Goal: Information Seeking & Learning: Check status

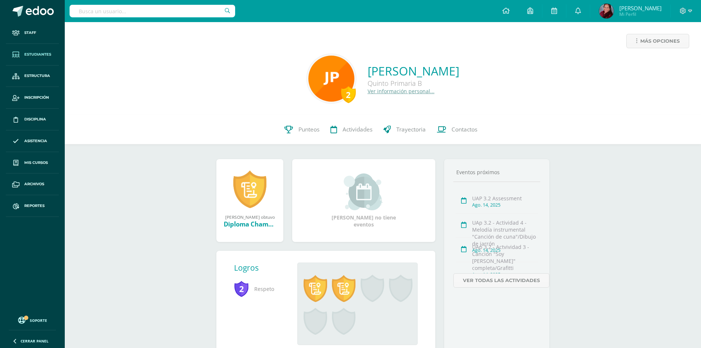
click at [31, 51] on span "Estudiantes" at bounding box center [37, 54] width 27 height 6
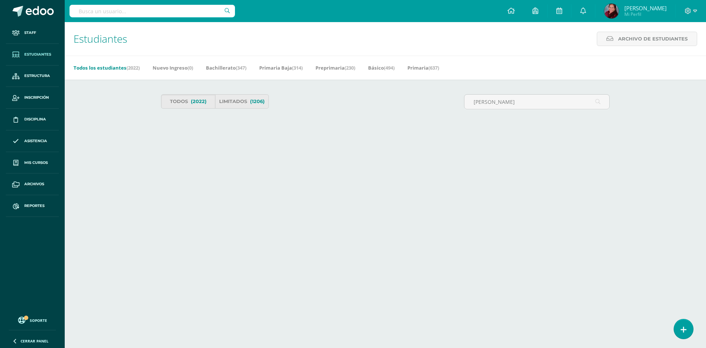
type input "[PERSON_NAME]"
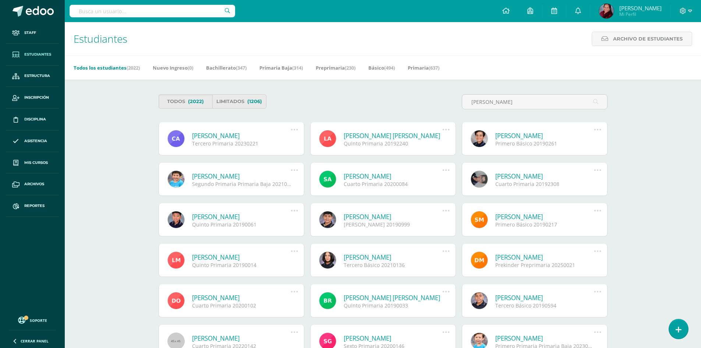
click at [235, 127] on div "[PERSON_NAME] Tercero Primaria 20230221 Deshabilitar usuario Reenviar Invitació…" at bounding box center [232, 138] width 146 height 33
click at [236, 134] on link "Carmen Sofia Alonzo González" at bounding box center [241, 135] width 99 height 8
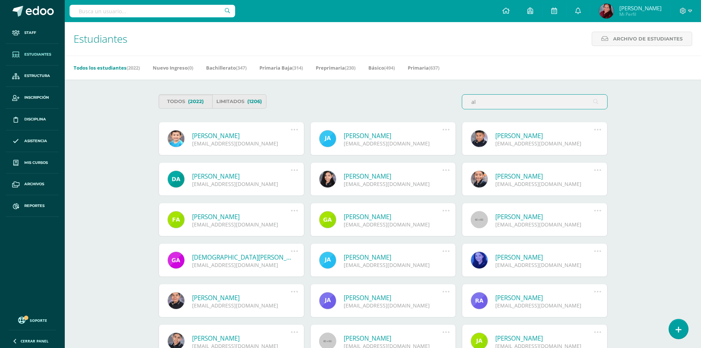
type input "a"
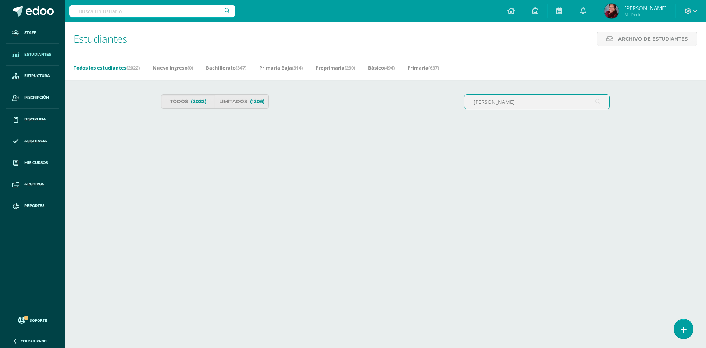
type input "bances"
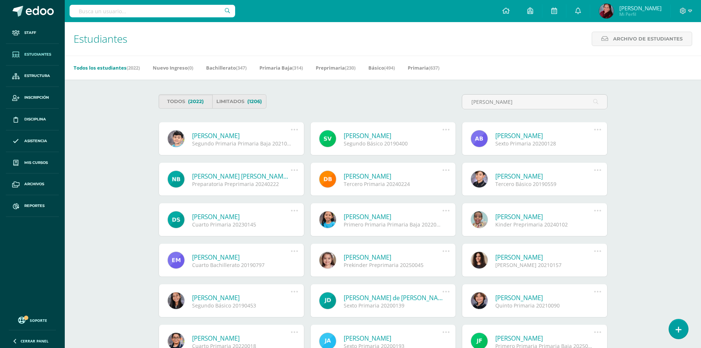
click at [404, 175] on link "Danna Nicole Bances Castellanos" at bounding box center [392, 176] width 99 height 8
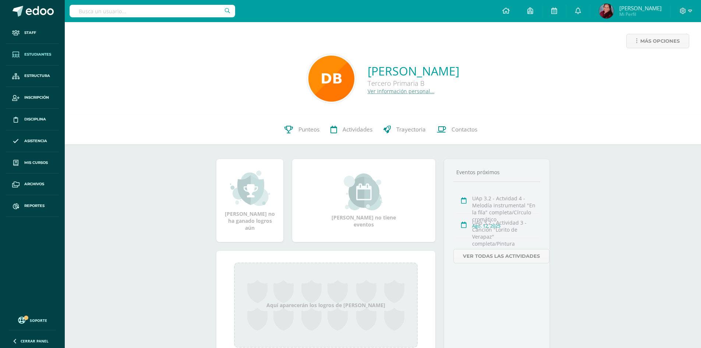
click at [43, 51] on span "Estudiantes" at bounding box center [37, 54] width 27 height 6
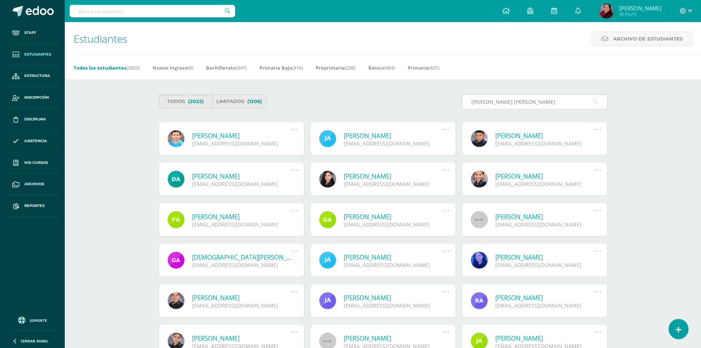
click at [518, 102] on input "[PERSON_NAME] [PERSON_NAME]" at bounding box center [534, 102] width 145 height 14
drag, startPoint x: 472, startPoint y: 102, endPoint x: 513, endPoint y: 106, distance: 41.4
click at [513, 106] on input "Carmen De Leon Tojin" at bounding box center [534, 102] width 145 height 14
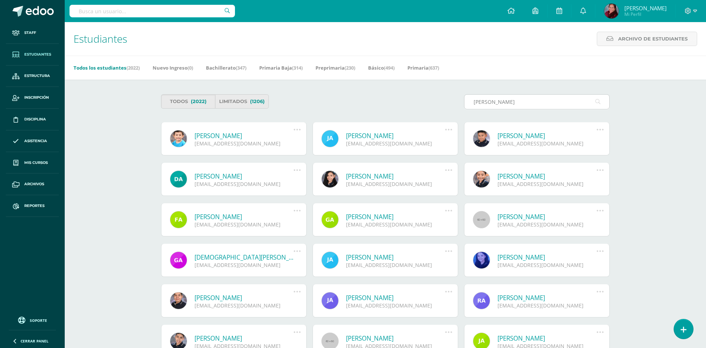
type input "Tojin"
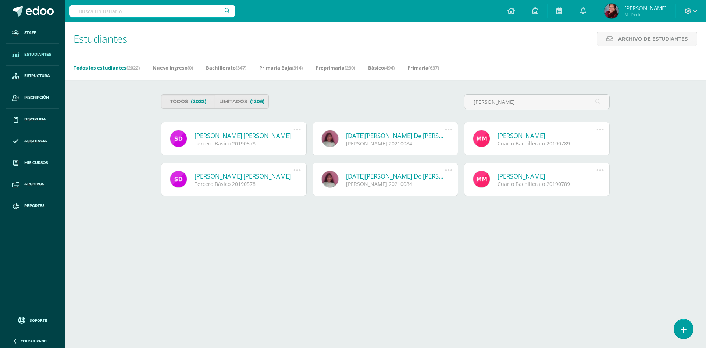
click at [374, 132] on link "Lucia del Carmen De León Tojin" at bounding box center [395, 135] width 99 height 8
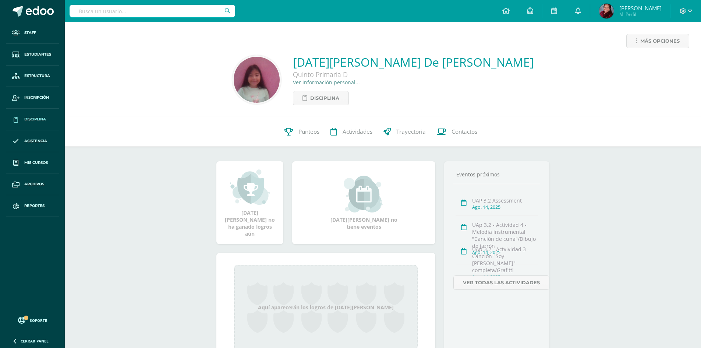
click at [36, 115] on link "Disciplina" at bounding box center [32, 119] width 53 height 22
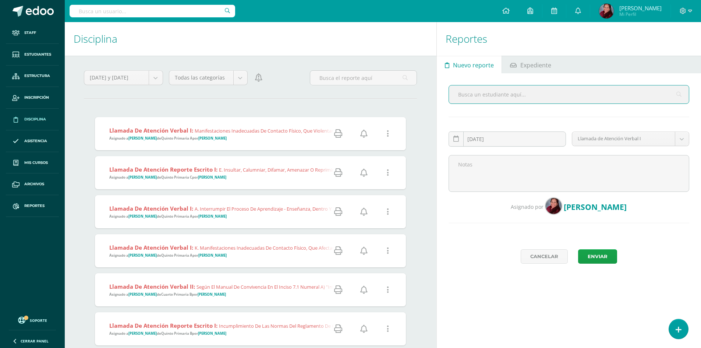
click at [338, 175] on icon at bounding box center [338, 172] width 8 height 8
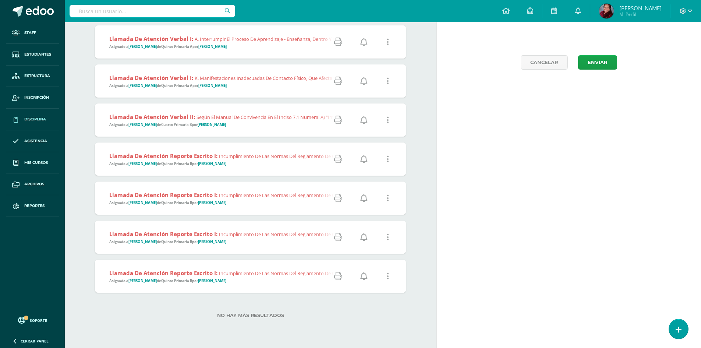
scroll to position [199, 0]
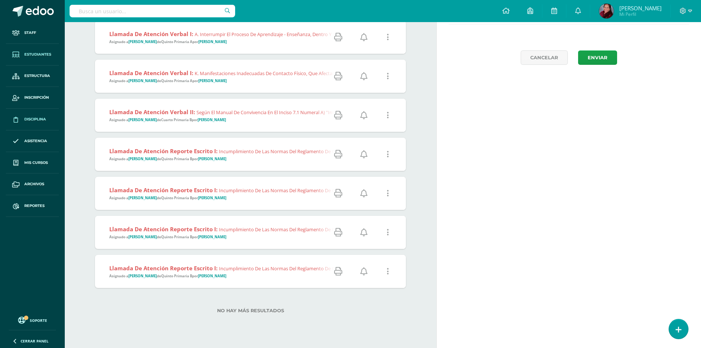
click at [42, 51] on link "Estudiantes" at bounding box center [32, 55] width 53 height 22
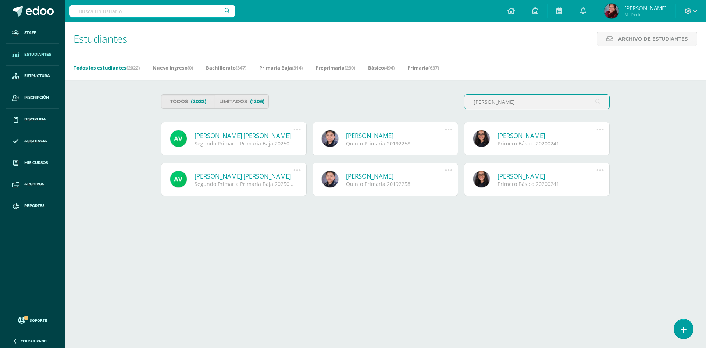
type input "[PERSON_NAME]"
click at [253, 136] on link "[PERSON_NAME] [PERSON_NAME]" at bounding box center [244, 135] width 99 height 8
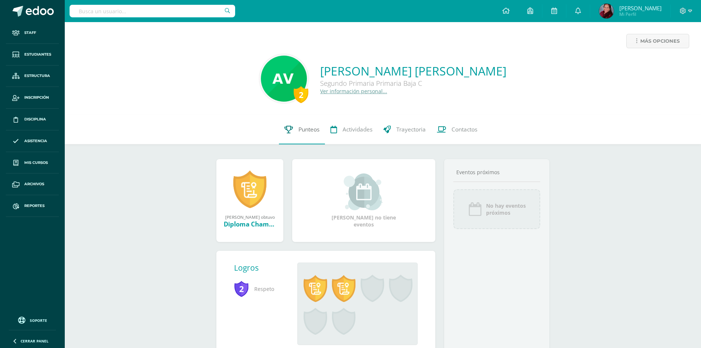
click at [307, 131] on span "Punteos" at bounding box center [308, 129] width 21 height 8
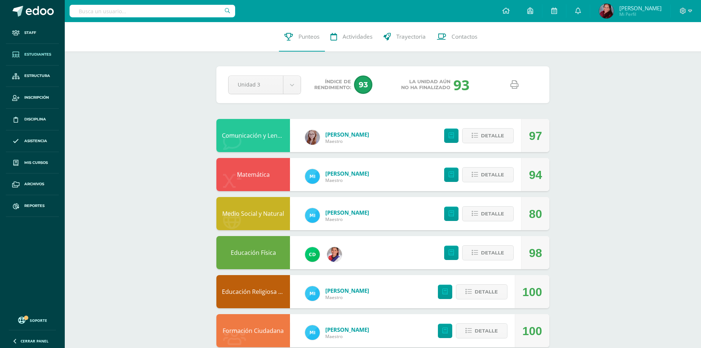
click at [35, 53] on span "Estudiantes" at bounding box center [37, 54] width 27 height 6
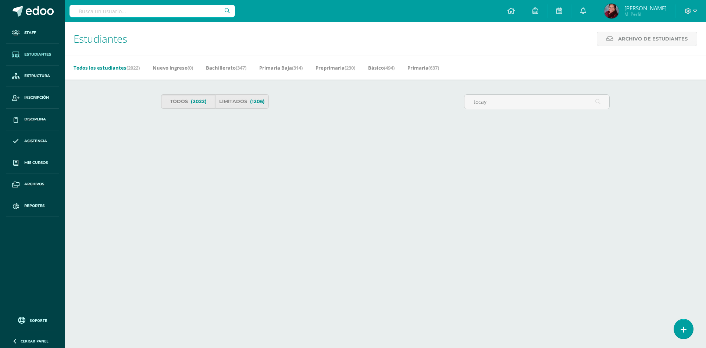
type input "tocay"
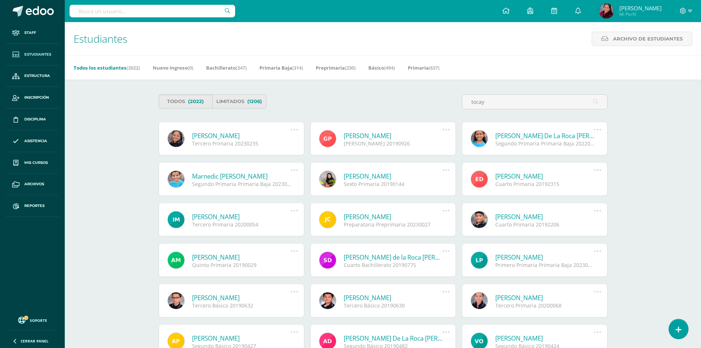
click at [246, 133] on link "[PERSON_NAME]" at bounding box center [241, 135] width 99 height 8
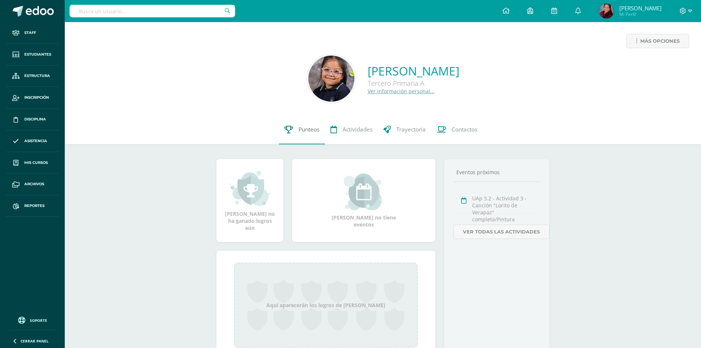
click at [311, 128] on span "Punteos" at bounding box center [308, 129] width 21 height 8
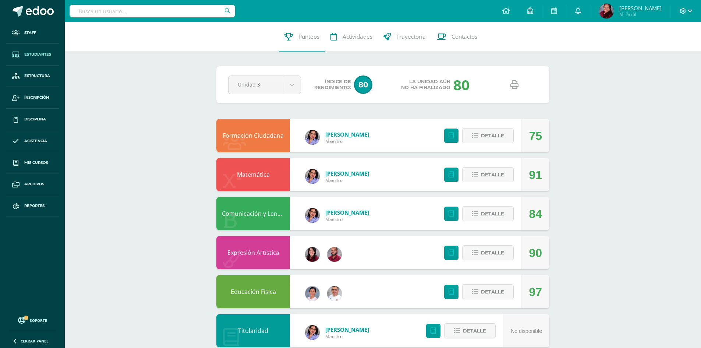
click at [35, 52] on span "Estudiantes" at bounding box center [37, 54] width 27 height 6
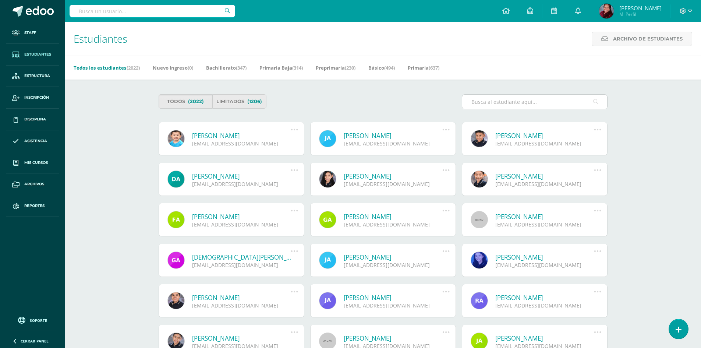
type input "b"
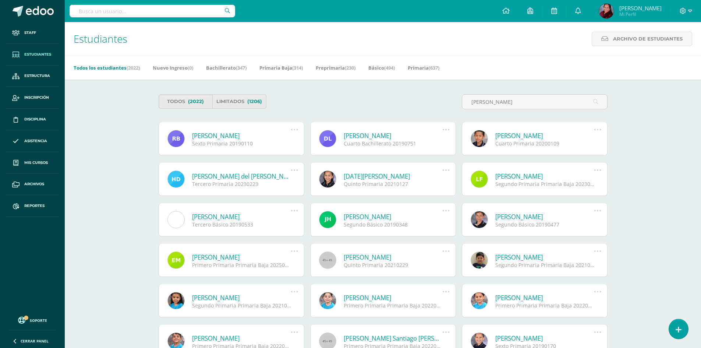
type input "[PERSON_NAME]"
click at [267, 128] on div "Rodrigo Emiliano Berducido Martínez Sexto Primaria 20190110 Deshabilitar usuari…" at bounding box center [232, 138] width 146 height 33
click at [263, 135] on link "Rodrigo Emiliano Berducido Martínez" at bounding box center [241, 135] width 99 height 8
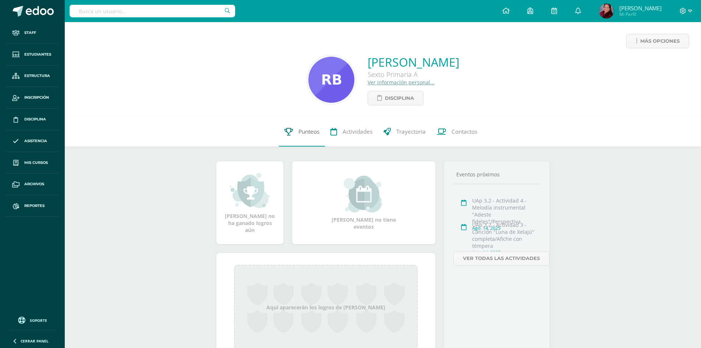
click at [309, 135] on span "Punteos" at bounding box center [308, 132] width 21 height 8
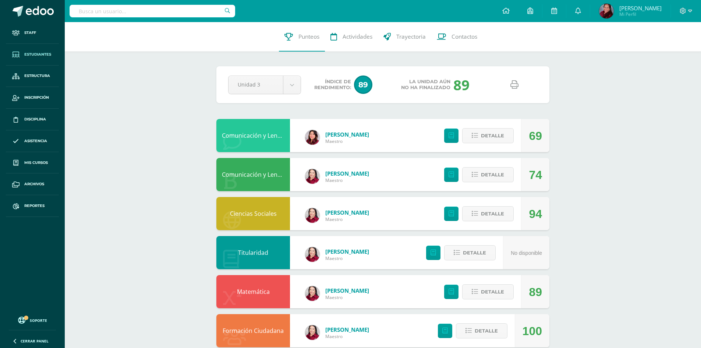
click at [48, 55] on span "Estudiantes" at bounding box center [37, 54] width 27 height 6
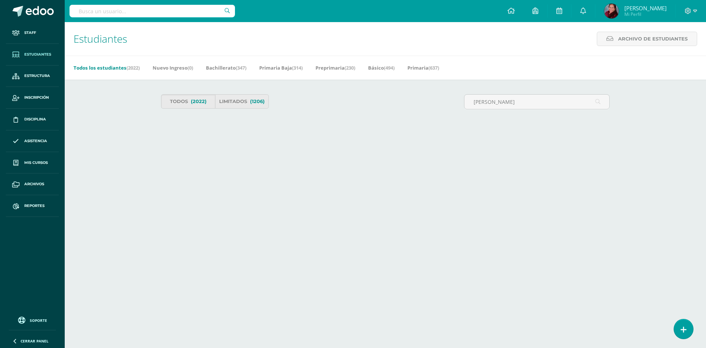
type input "[PERSON_NAME]"
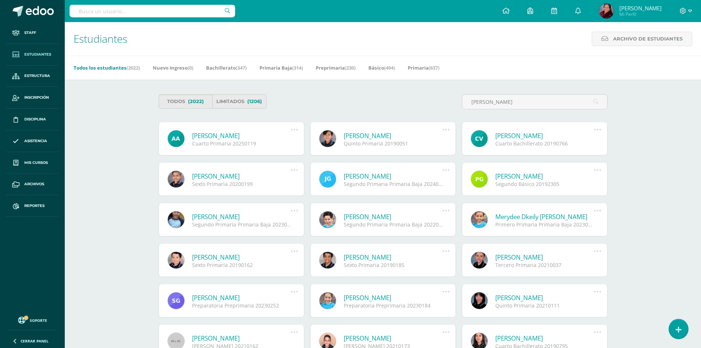
click at [231, 134] on link "André Isaac Alezano Pérez" at bounding box center [241, 135] width 99 height 8
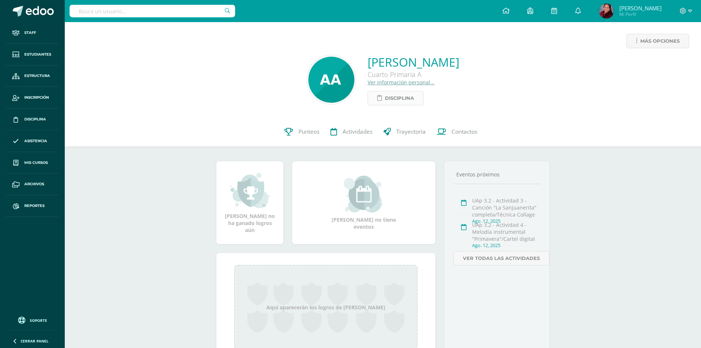
click at [385, 96] on span "Disciplina" at bounding box center [399, 98] width 29 height 14
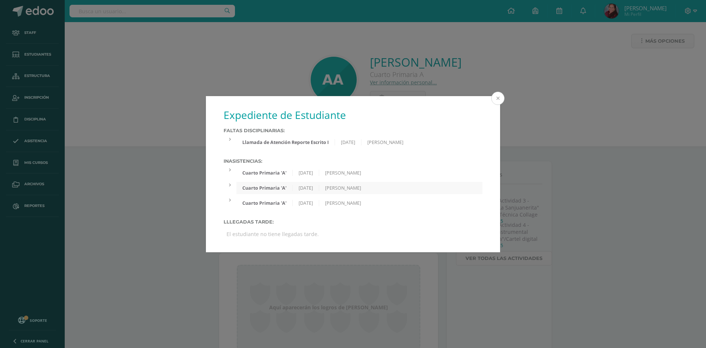
click at [496, 100] on button at bounding box center [497, 98] width 13 height 13
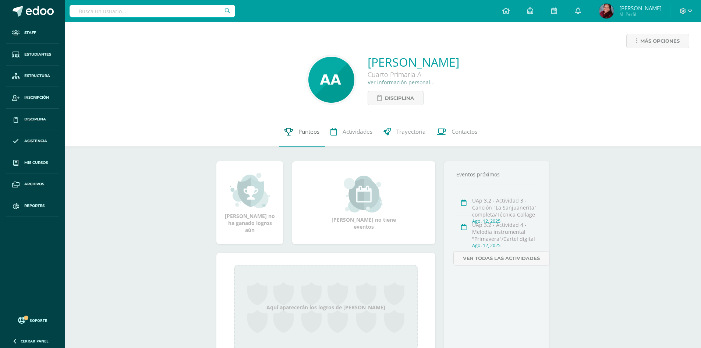
click at [305, 133] on span "Punteos" at bounding box center [308, 132] width 21 height 8
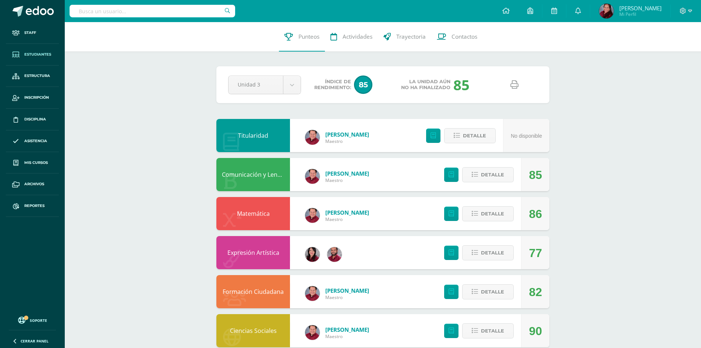
click at [33, 52] on span "Estudiantes" at bounding box center [37, 54] width 27 height 6
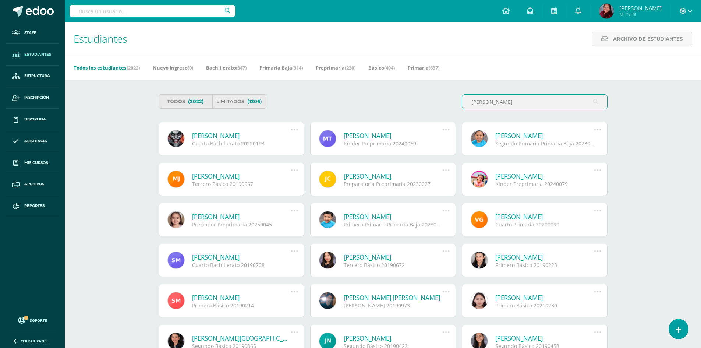
type input "regina"
click at [539, 135] on link "María Regina Escobar Bocel" at bounding box center [544, 135] width 99 height 8
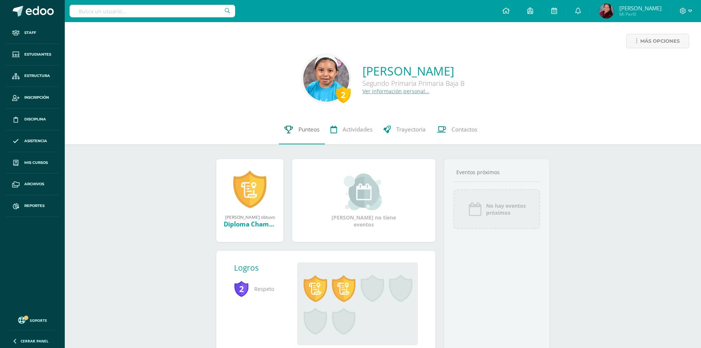
click at [302, 129] on span "Punteos" at bounding box center [308, 129] width 21 height 8
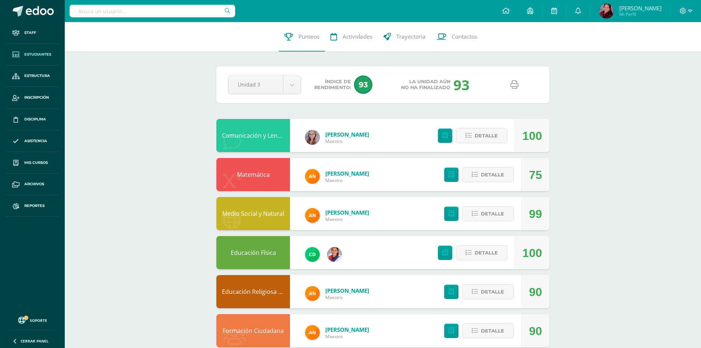
click at [32, 53] on span "Estudiantes" at bounding box center [37, 54] width 27 height 6
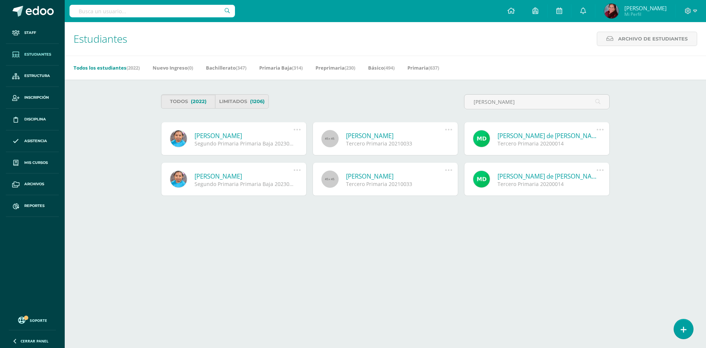
type input "escobar bocel"
click at [233, 132] on link "María Regina Escobar Bocel" at bounding box center [244, 135] width 99 height 8
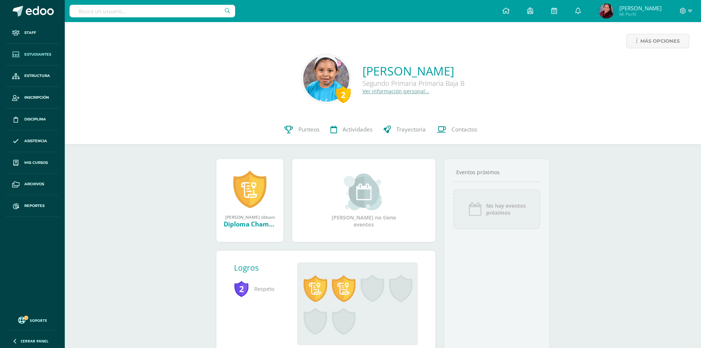
click at [32, 54] on span "Estudiantes" at bounding box center [37, 54] width 27 height 6
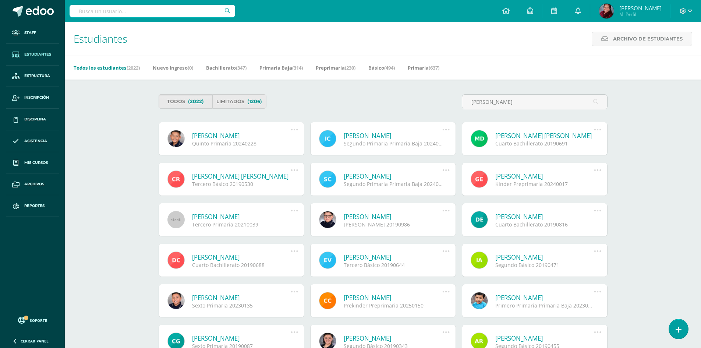
type input "chimil"
click at [378, 135] on link "Ian Mateo Chimil Hernández" at bounding box center [392, 135] width 99 height 8
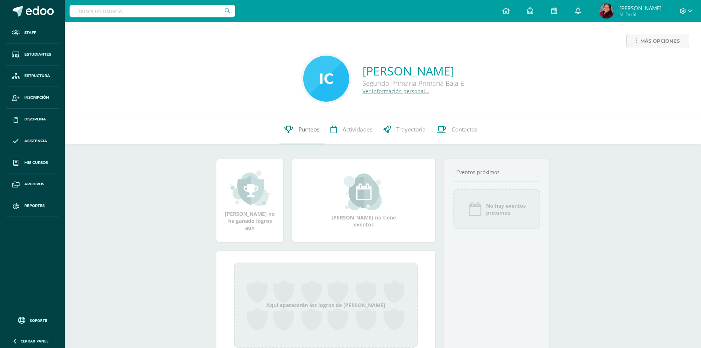
click at [310, 130] on span "Punteos" at bounding box center [308, 129] width 21 height 8
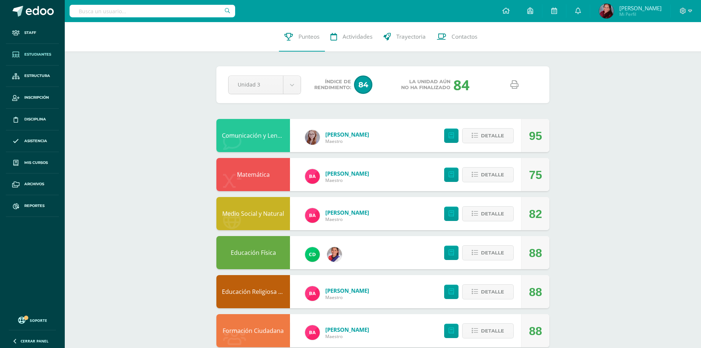
click at [27, 51] on span "Estudiantes" at bounding box center [37, 54] width 27 height 6
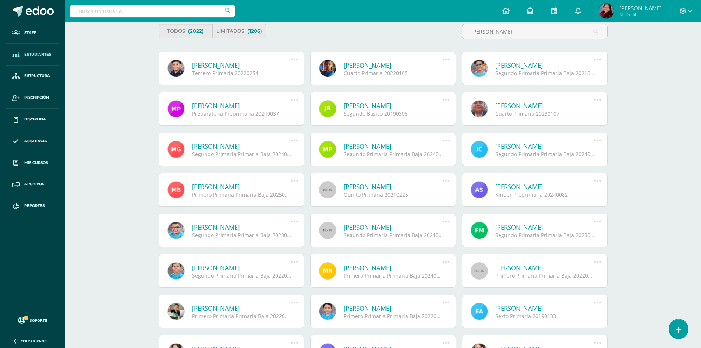
scroll to position [110, 0]
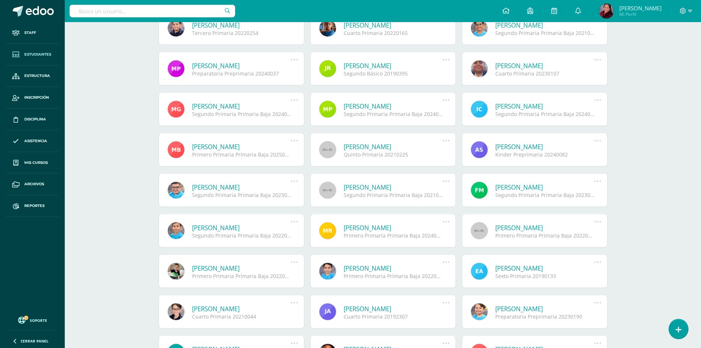
type input "mateo"
click at [402, 269] on link "Mateo Francisco González Reyes" at bounding box center [392, 268] width 99 height 8
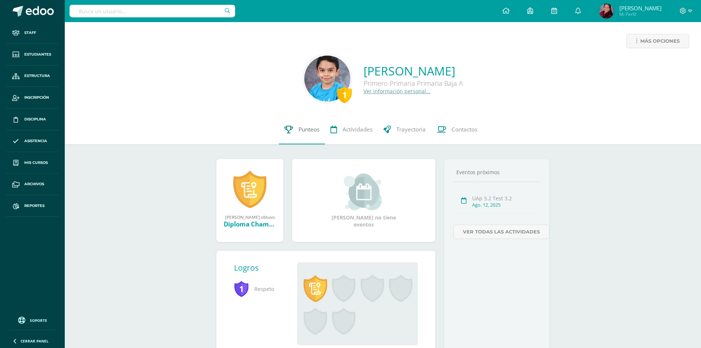
click at [307, 131] on span "Punteos" at bounding box center [308, 129] width 21 height 8
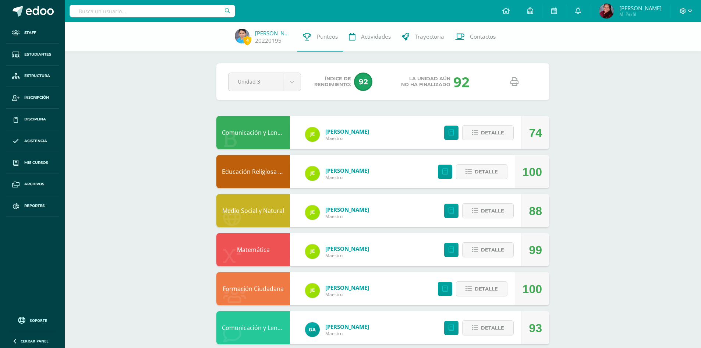
scroll to position [89, 0]
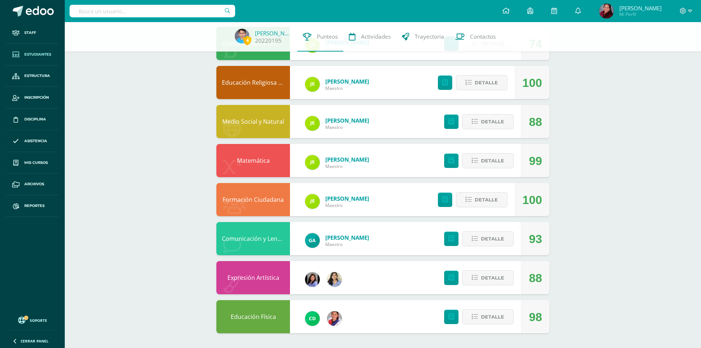
click at [43, 51] on span "Estudiantes" at bounding box center [37, 54] width 27 height 6
